Goal: Obtain resource: Download file/media

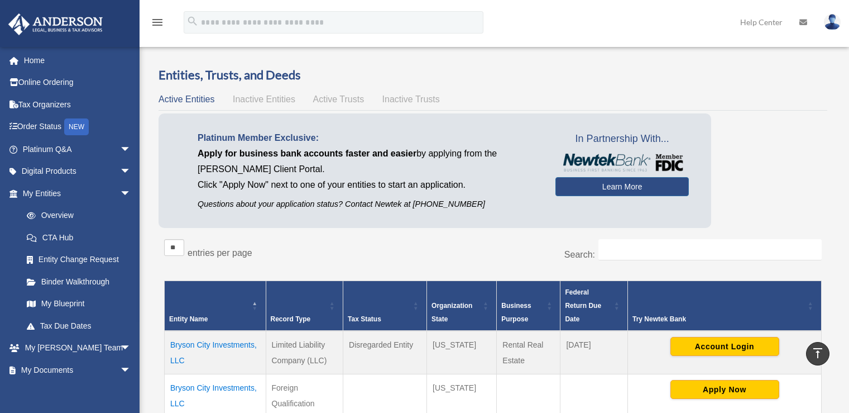
scroll to position [356, 0]
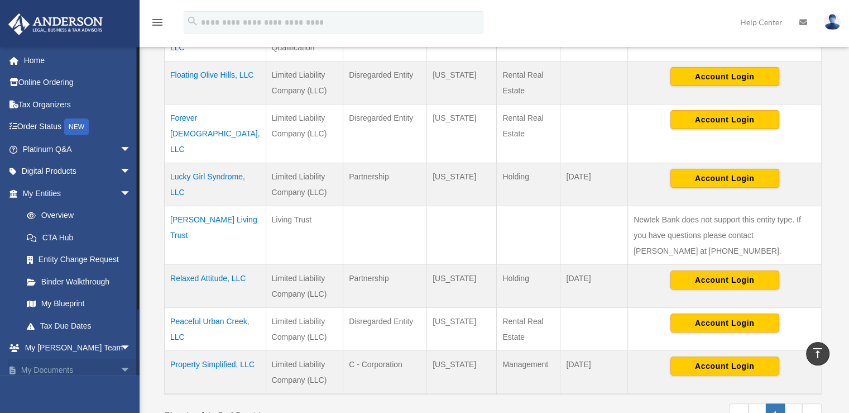
click at [120, 368] on span "arrow_drop_down" at bounding box center [131, 369] width 22 height 23
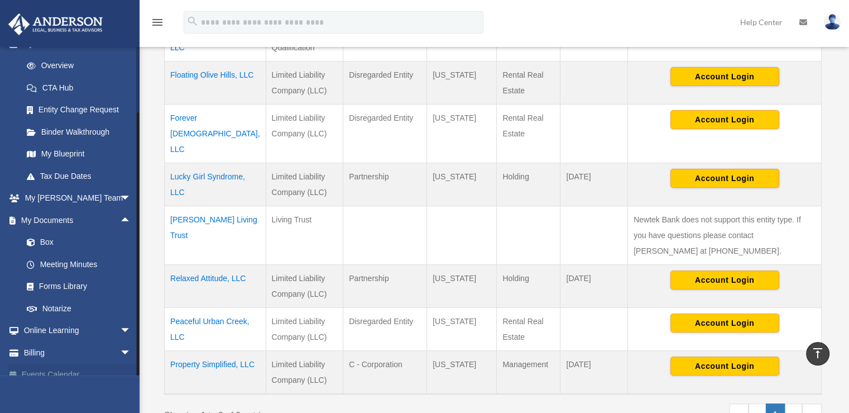
scroll to position [162, 0]
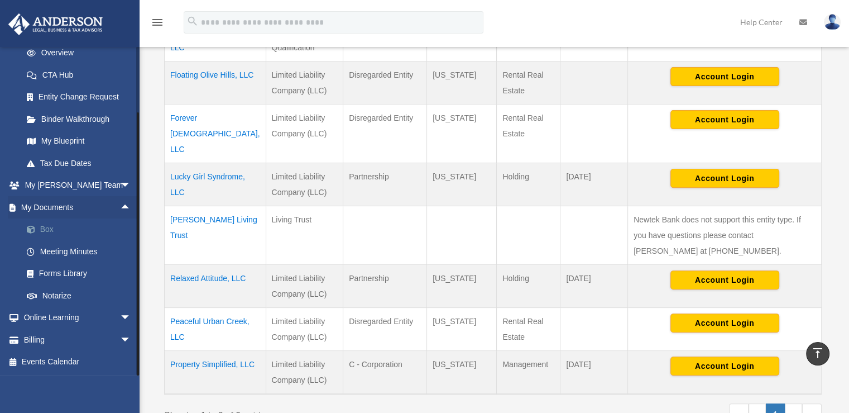
click at [51, 230] on link "Box" at bounding box center [82, 229] width 132 height 22
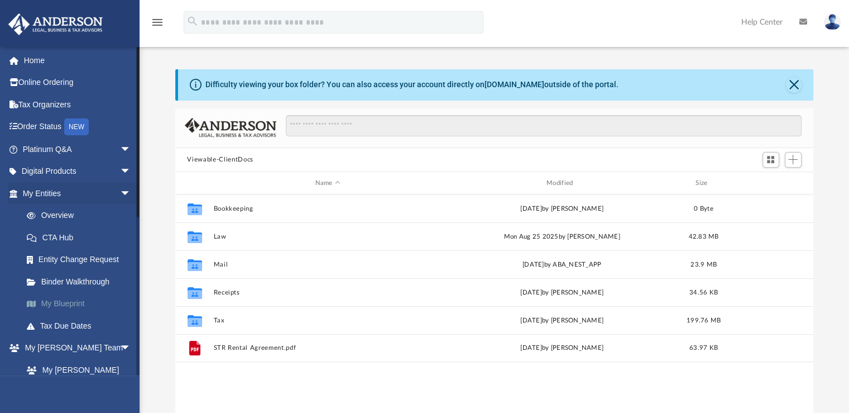
scroll to position [245, 630]
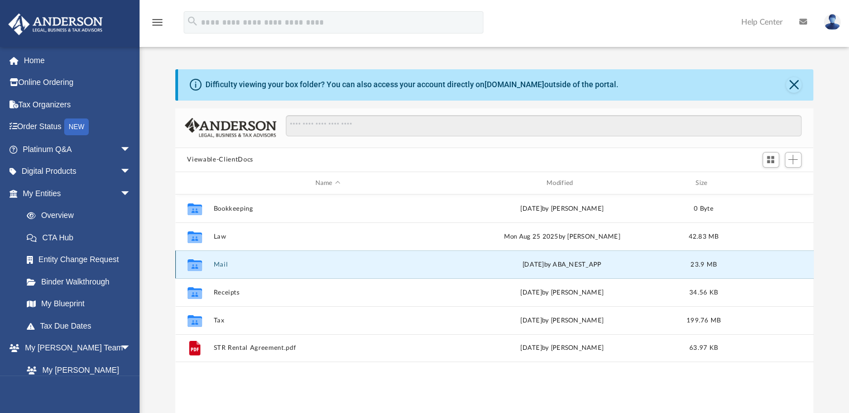
click at [220, 265] on button "Mail" at bounding box center [327, 264] width 229 height 7
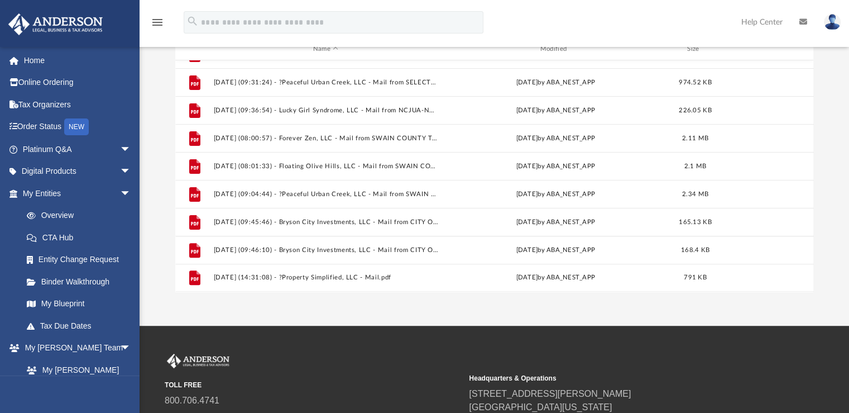
scroll to position [168, 0]
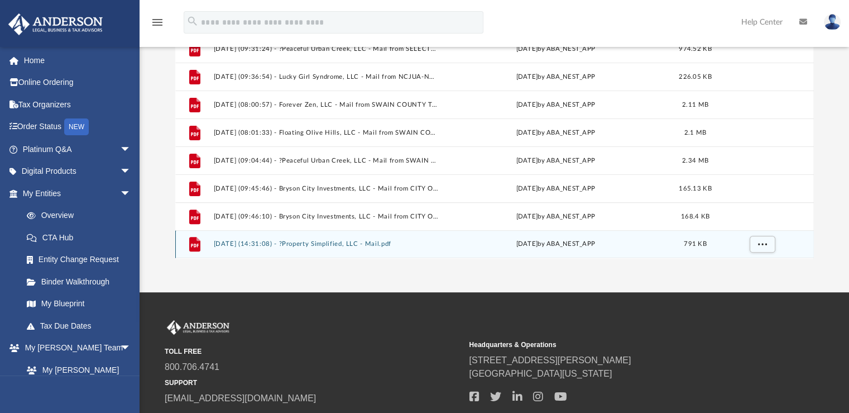
click at [235, 243] on button "[DATE] (14:31:08) - ?Property Simplified, LLC - Mail.pdf" at bounding box center [325, 244] width 225 height 7
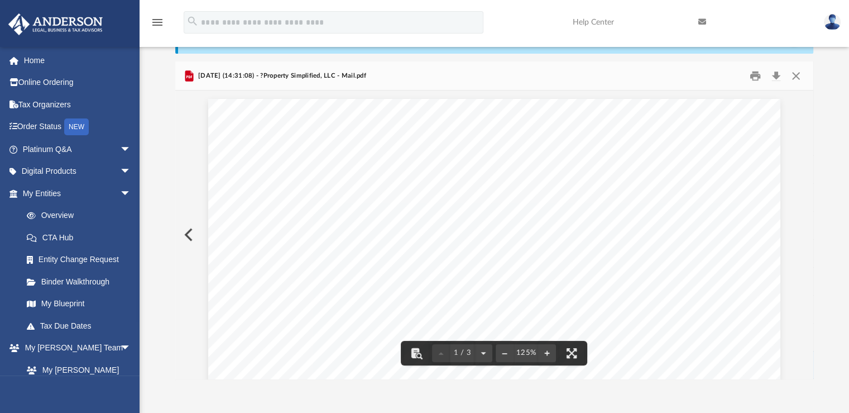
scroll to position [0, 0]
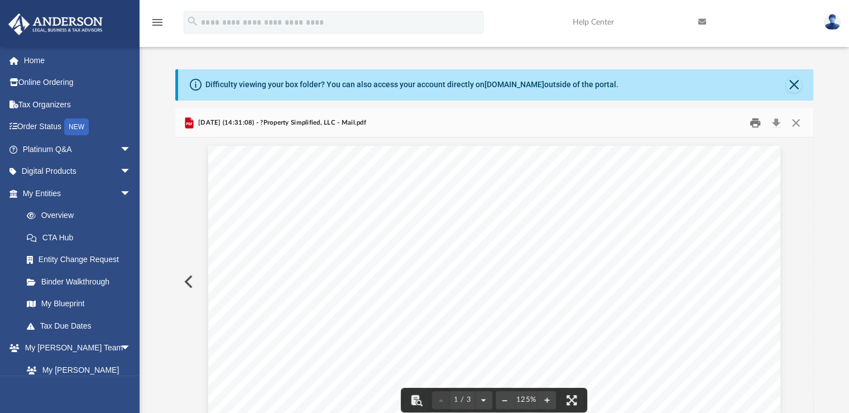
click at [753, 123] on button "Print" at bounding box center [755, 122] width 22 height 17
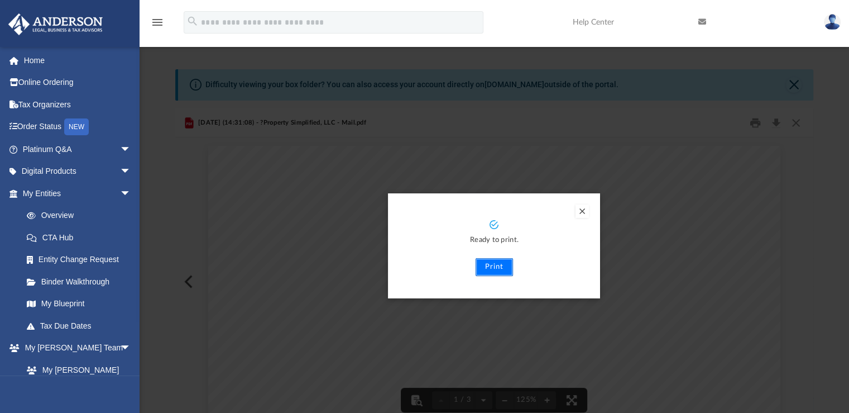
click at [503, 267] on button "Print" at bounding box center [494, 267] width 37 height 18
